Goal: Information Seeking & Learning: Learn about a topic

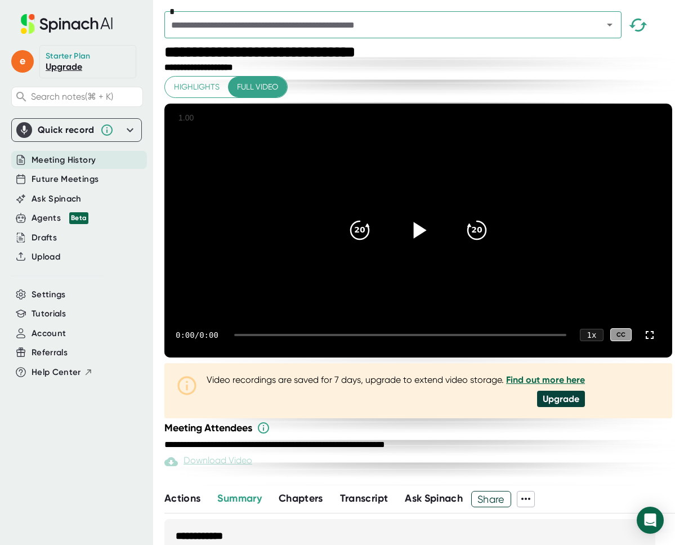
click at [417, 216] on icon at bounding box center [418, 230] width 28 height 28
